Goal: Register for event/course

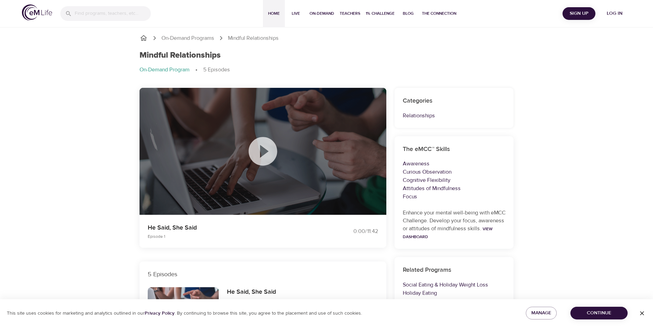
click at [273, 12] on span "Home" at bounding box center [274, 13] width 16 height 7
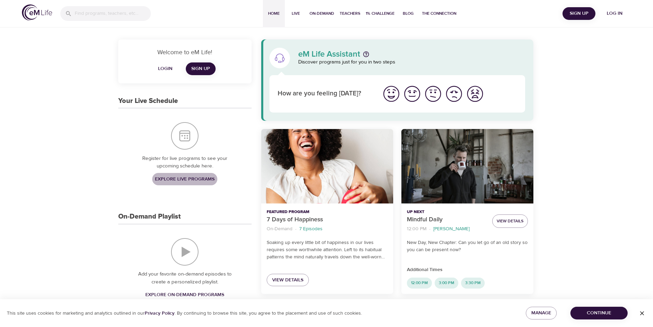
click at [188, 175] on span "Explore Live Programs" at bounding box center [185, 179] width 60 height 9
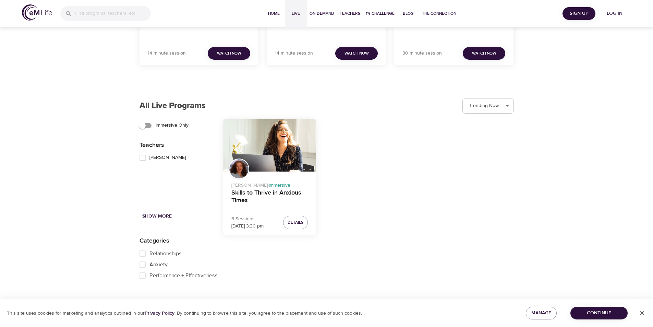
scroll to position [788, 0]
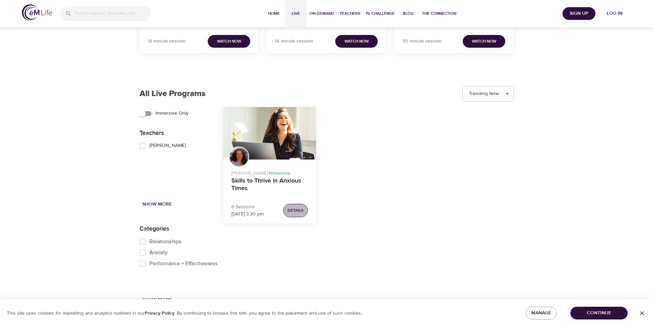
click at [294, 211] on span "Details" at bounding box center [295, 210] width 16 height 7
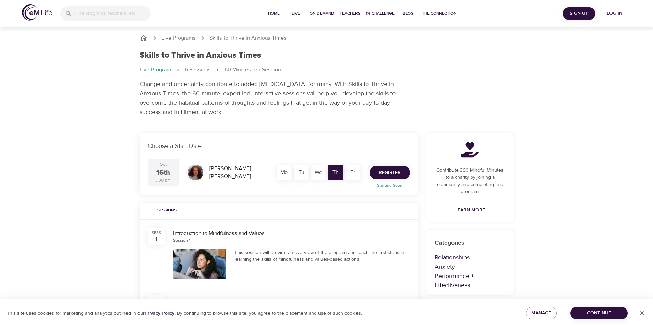
click at [386, 170] on span "Register" at bounding box center [390, 172] width 22 height 9
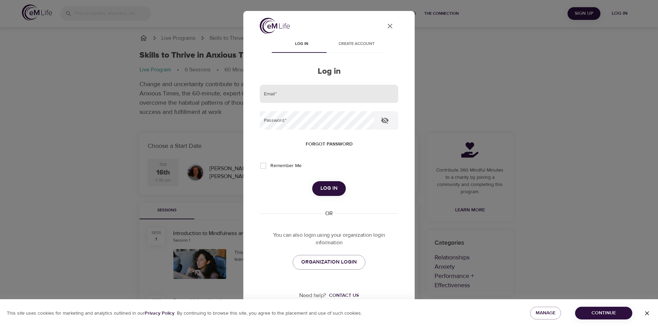
click at [300, 93] on input "email" at bounding box center [329, 94] width 138 height 19
type input "[EMAIL_ADDRESS][DOMAIN_NAME]"
click at [386, 25] on icon "User Profile" at bounding box center [390, 26] width 8 height 8
